Goal: Task Accomplishment & Management: Manage account settings

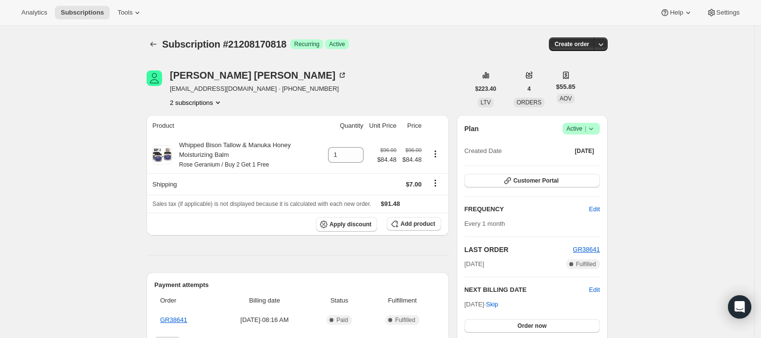
click at [200, 104] on button "2 subscriptions" at bounding box center [196, 103] width 53 height 10
click at [210, 116] on span "21208138050" at bounding box center [199, 121] width 67 height 10
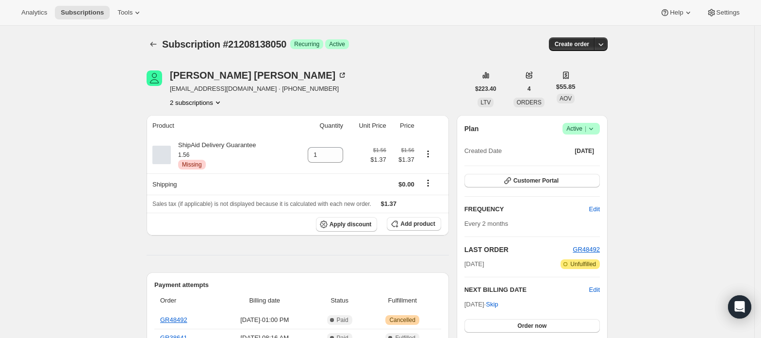
click at [202, 100] on button "2 subscriptions" at bounding box center [196, 103] width 53 height 10
click at [214, 135] on span "21208170818" at bounding box center [199, 138] width 67 height 10
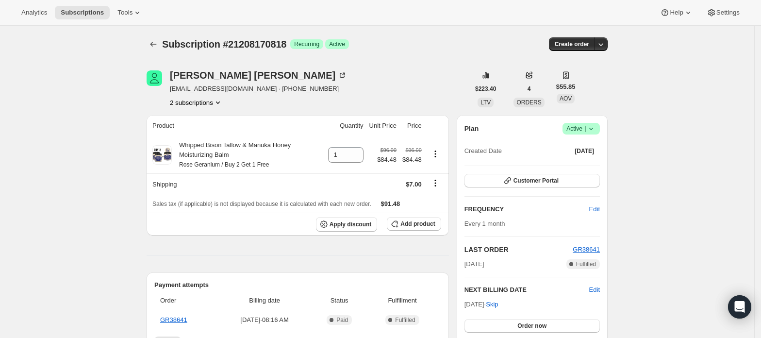
click at [593, 130] on icon at bounding box center [591, 129] width 10 height 10
click at [577, 164] on span "Cancel subscription" at bounding box center [585, 164] width 55 height 7
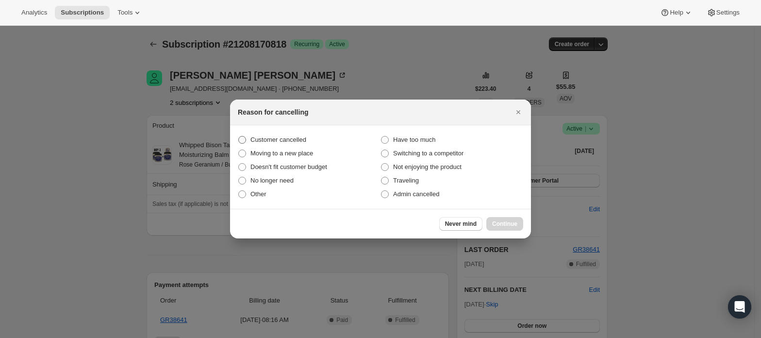
click at [300, 142] on span "Customer cancelled" at bounding box center [278, 139] width 56 height 7
click at [239, 136] on input "Customer cancelled" at bounding box center [238, 136] width 0 height 0
radio input "true"
click at [507, 223] on span "Continue" at bounding box center [504, 224] width 25 height 8
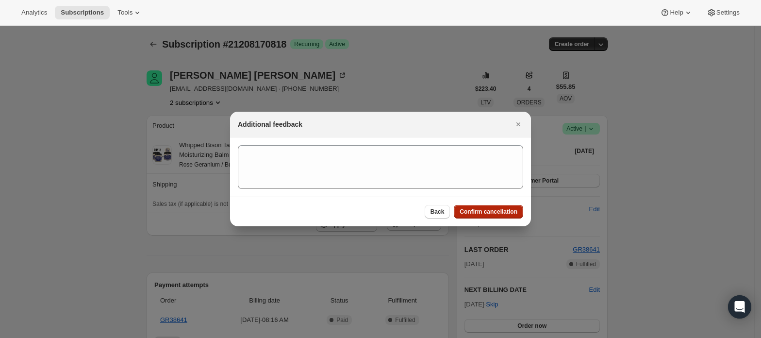
click at [508, 217] on button "Confirm cancellation" at bounding box center [488, 212] width 69 height 14
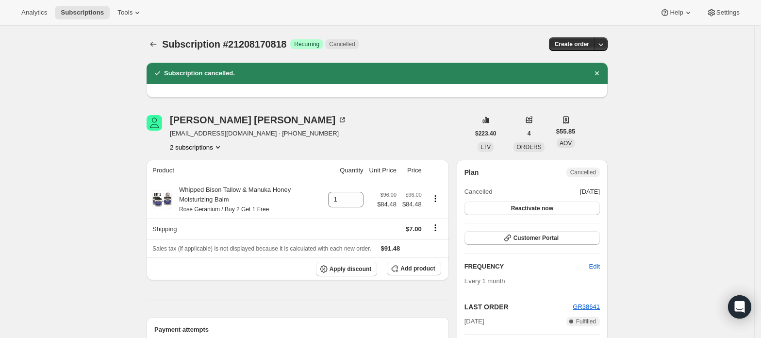
click at [204, 150] on button "2 subscriptions" at bounding box center [196, 147] width 53 height 10
click at [220, 161] on span "21208138050" at bounding box center [199, 166] width 67 height 10
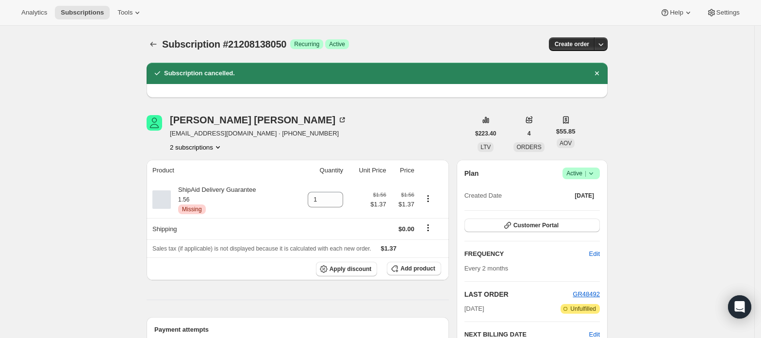
click at [585, 172] on span "Active |" at bounding box center [581, 173] width 30 height 10
click at [583, 208] on span "Cancel subscription" at bounding box center [585, 208] width 55 height 7
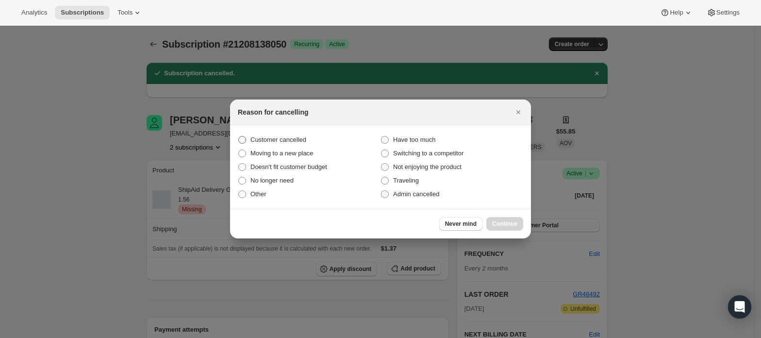
click at [292, 140] on span "Customer cancelled" at bounding box center [278, 139] width 56 height 7
click at [239, 136] on input "Customer cancelled" at bounding box center [238, 136] width 0 height 0
radio input "true"
click at [503, 223] on span "Continue" at bounding box center [504, 224] width 25 height 8
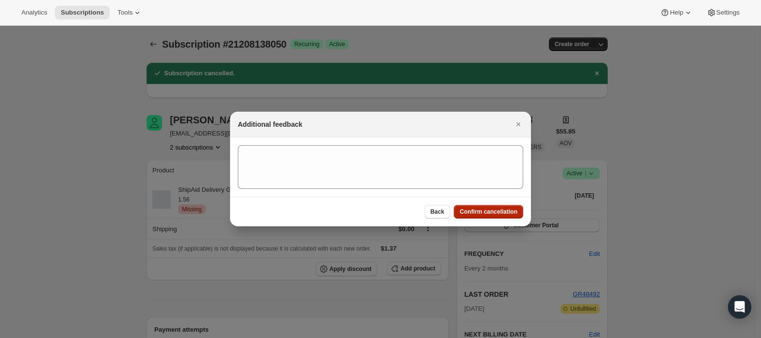
click at [486, 214] on span "Confirm cancellation" at bounding box center [489, 212] width 58 height 8
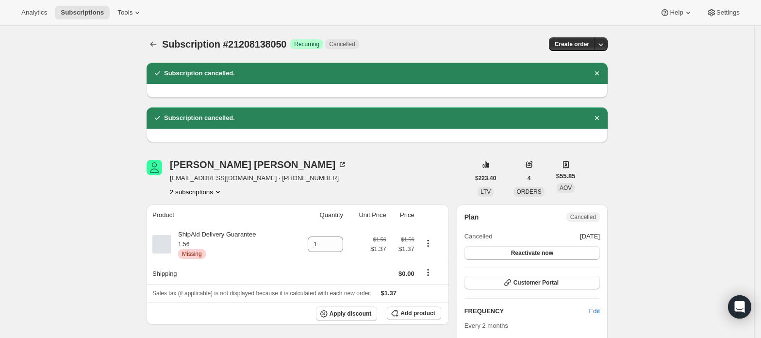
click at [190, 189] on button "2 subscriptions" at bounding box center [196, 192] width 53 height 10
click at [195, 223] on span "21208170818" at bounding box center [185, 226] width 39 height 7
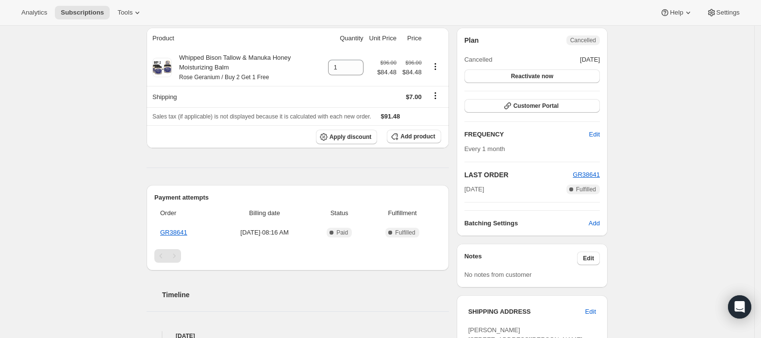
scroll to position [65, 0]
